Goal: Task Accomplishment & Management: Manage account settings

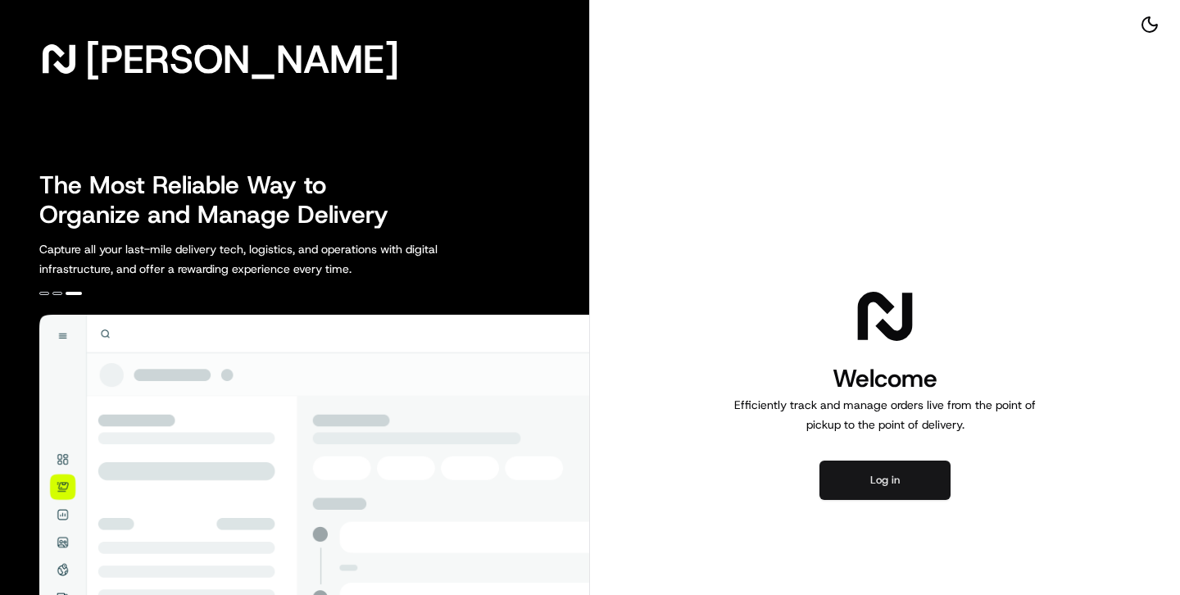
click at [875, 481] on button "Log in" at bounding box center [885, 480] width 131 height 39
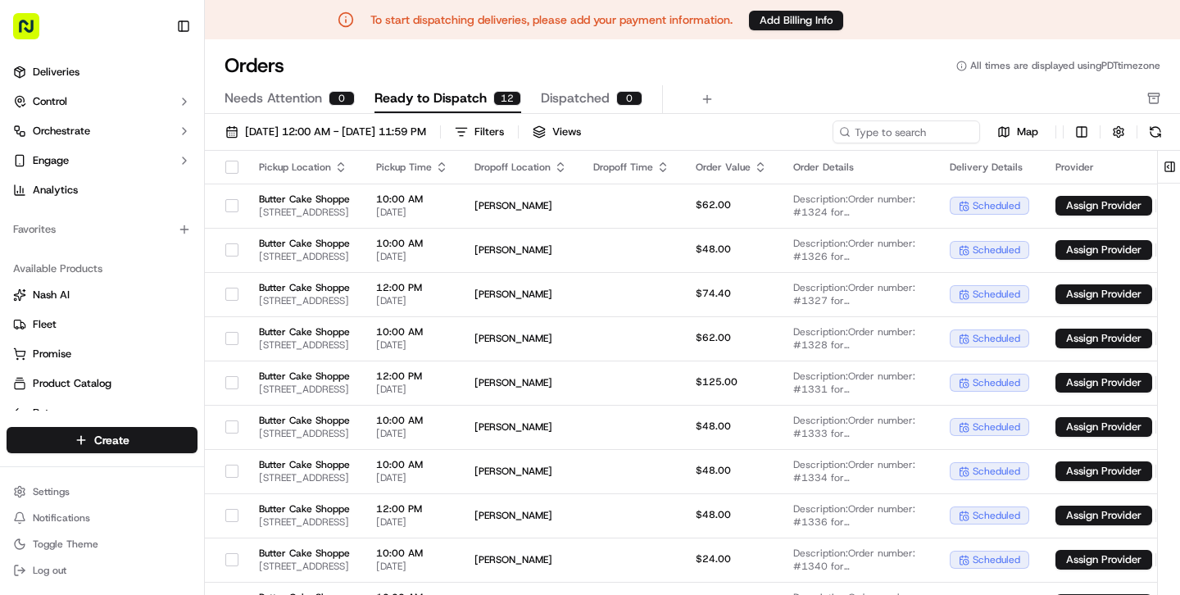
click at [346, 22] on icon at bounding box center [346, 21] width 0 height 2
click at [83, 68] on link "Deliveries" at bounding box center [102, 72] width 191 height 26
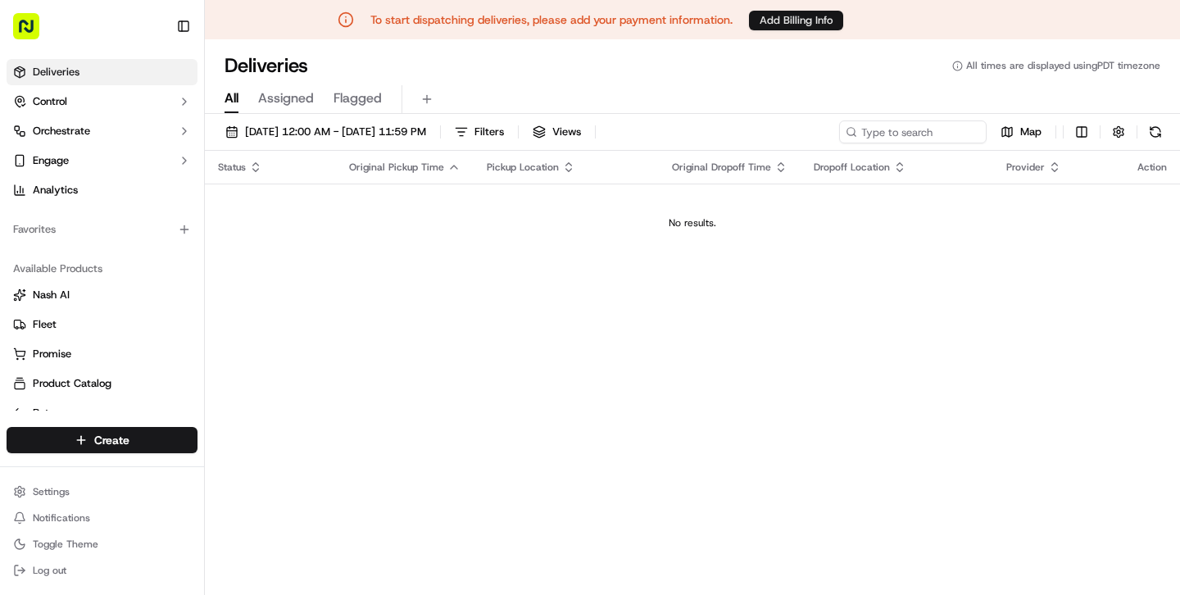
click at [800, 16] on button "Add Billing Info" at bounding box center [796, 21] width 94 height 20
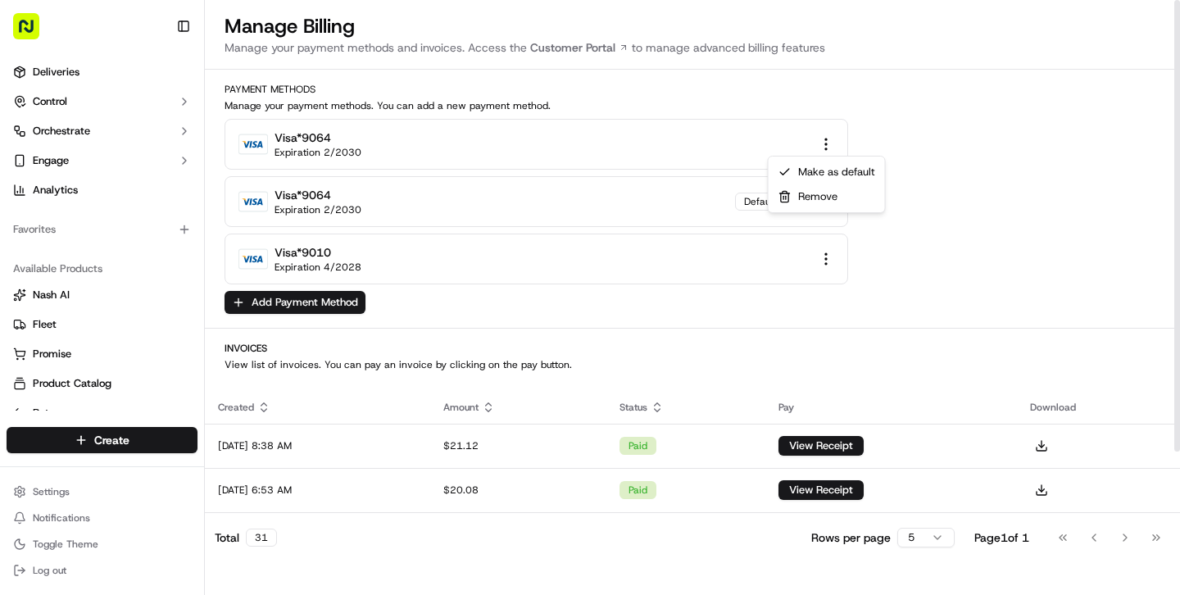
click at [830, 147] on html "To start dispatching deliveries, please add your payment information. Add Billi…" at bounding box center [590, 258] width 1180 height 595
click at [824, 200] on div "Remove" at bounding box center [827, 196] width 110 height 25
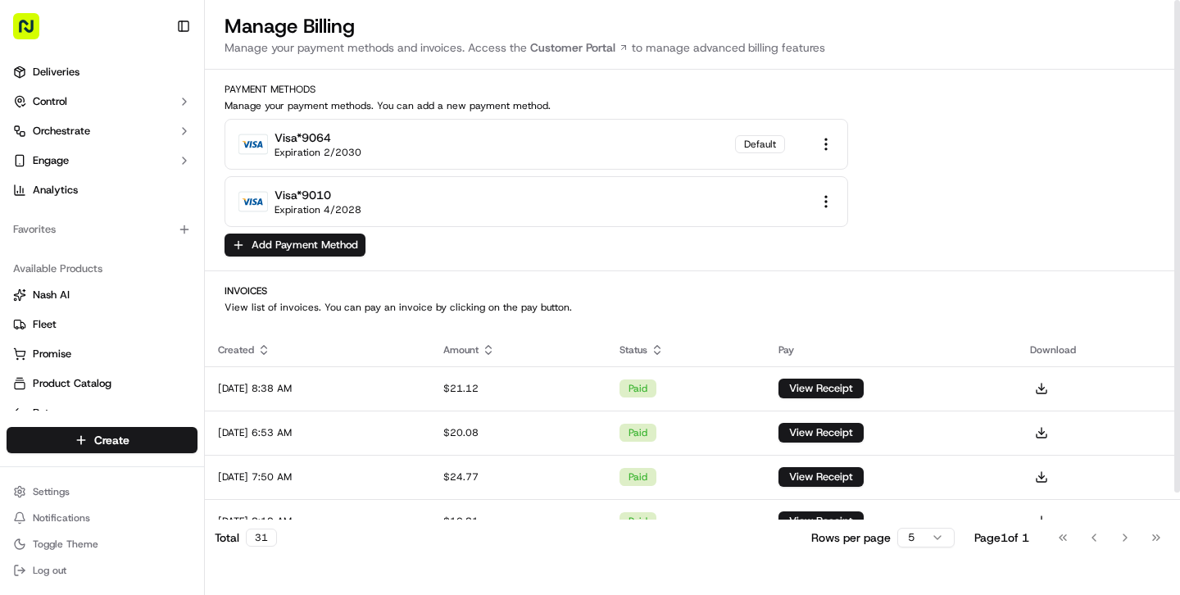
click at [824, 200] on html "To start dispatching deliveries, please add your payment information. Add Billi…" at bounding box center [590, 258] width 1180 height 595
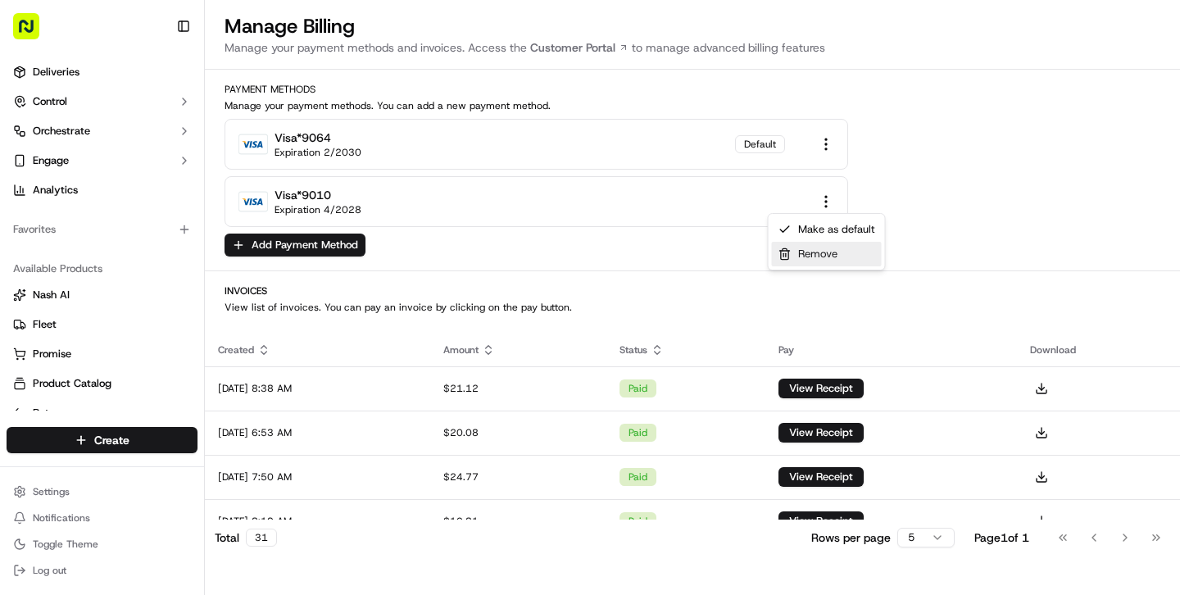
click at [821, 257] on div "Remove" at bounding box center [827, 254] width 110 height 25
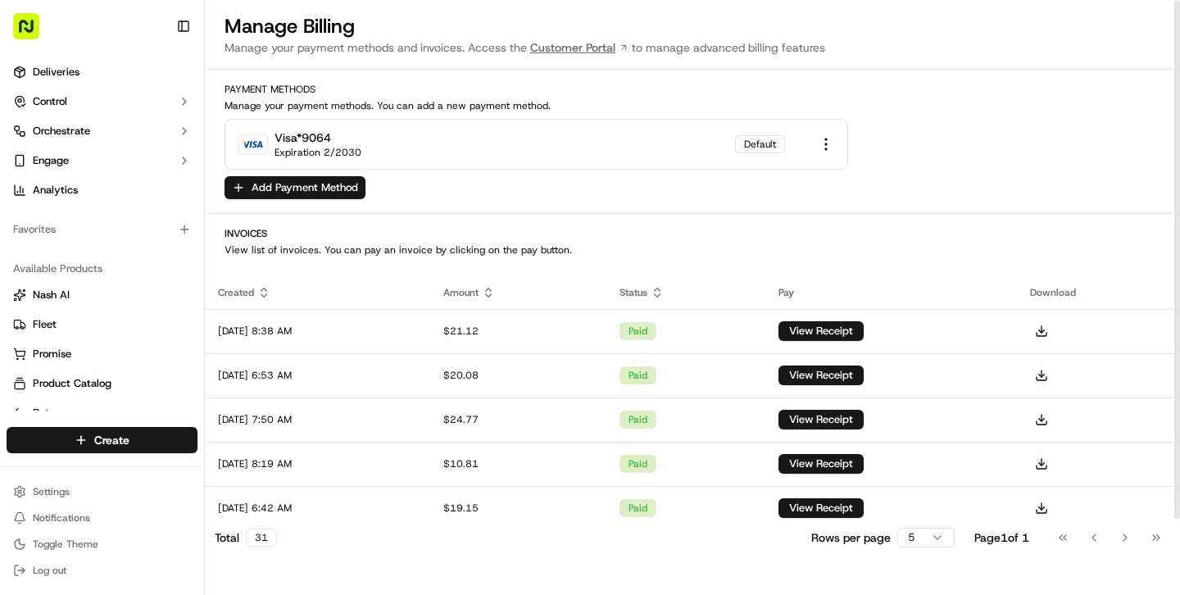
click at [568, 43] on link "Customer Portal" at bounding box center [579, 47] width 105 height 16
